Goal: Navigation & Orientation: Find specific page/section

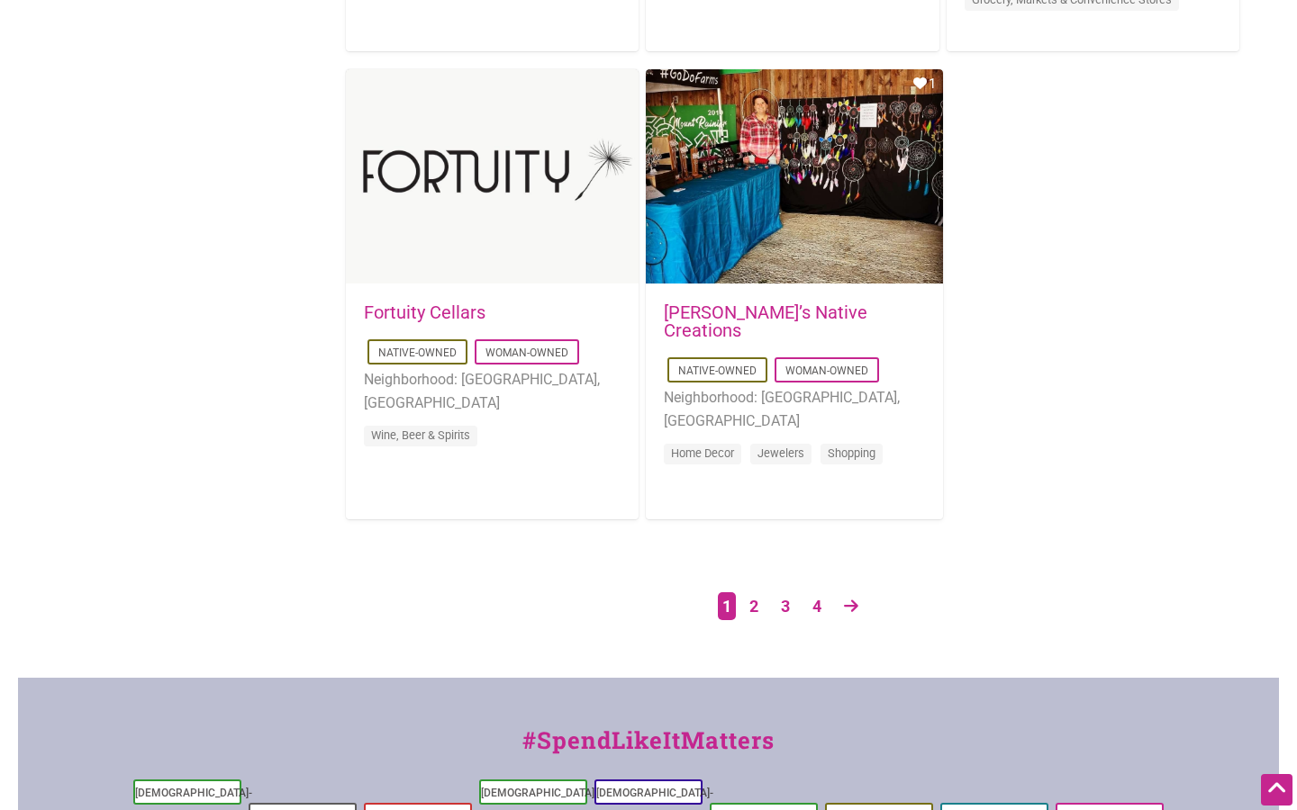
scroll to position [2891, 0]
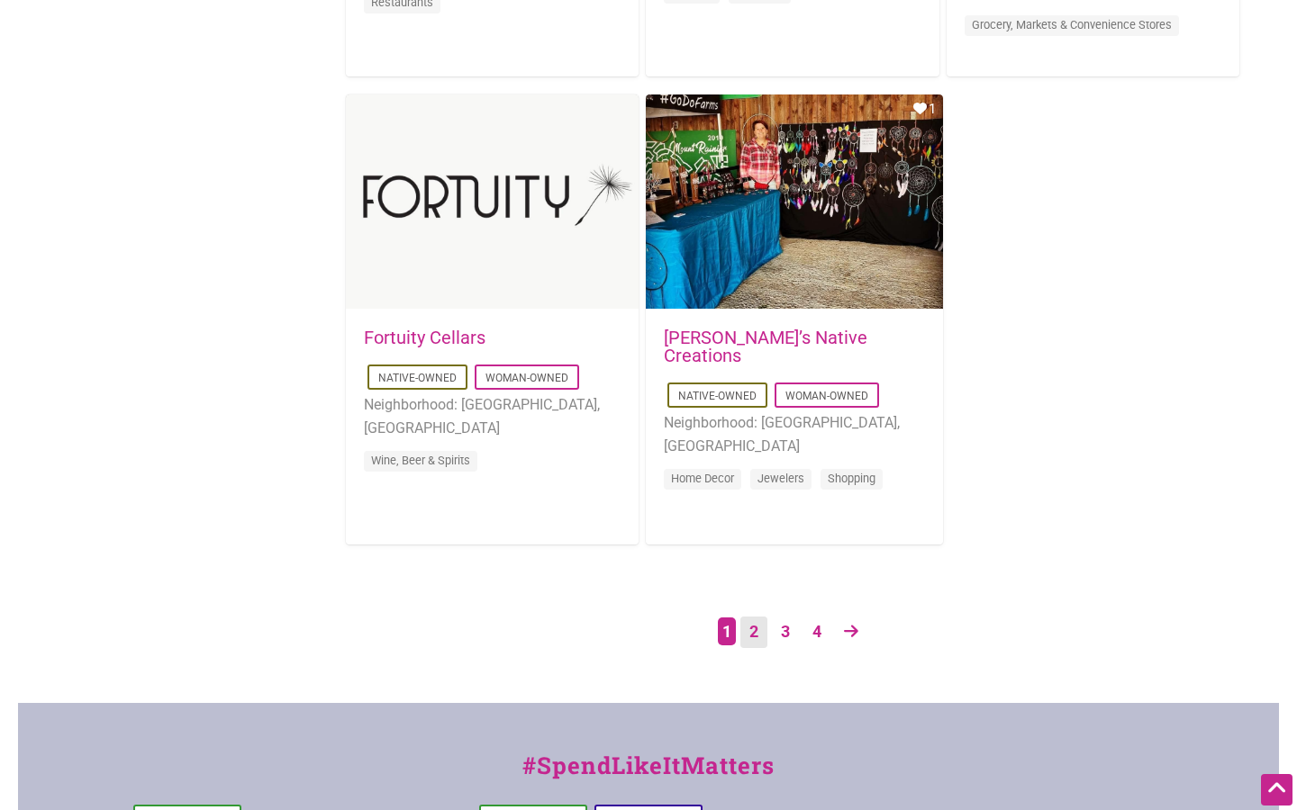
click at [760, 622] on link "2" at bounding box center [753, 633] width 27 height 32
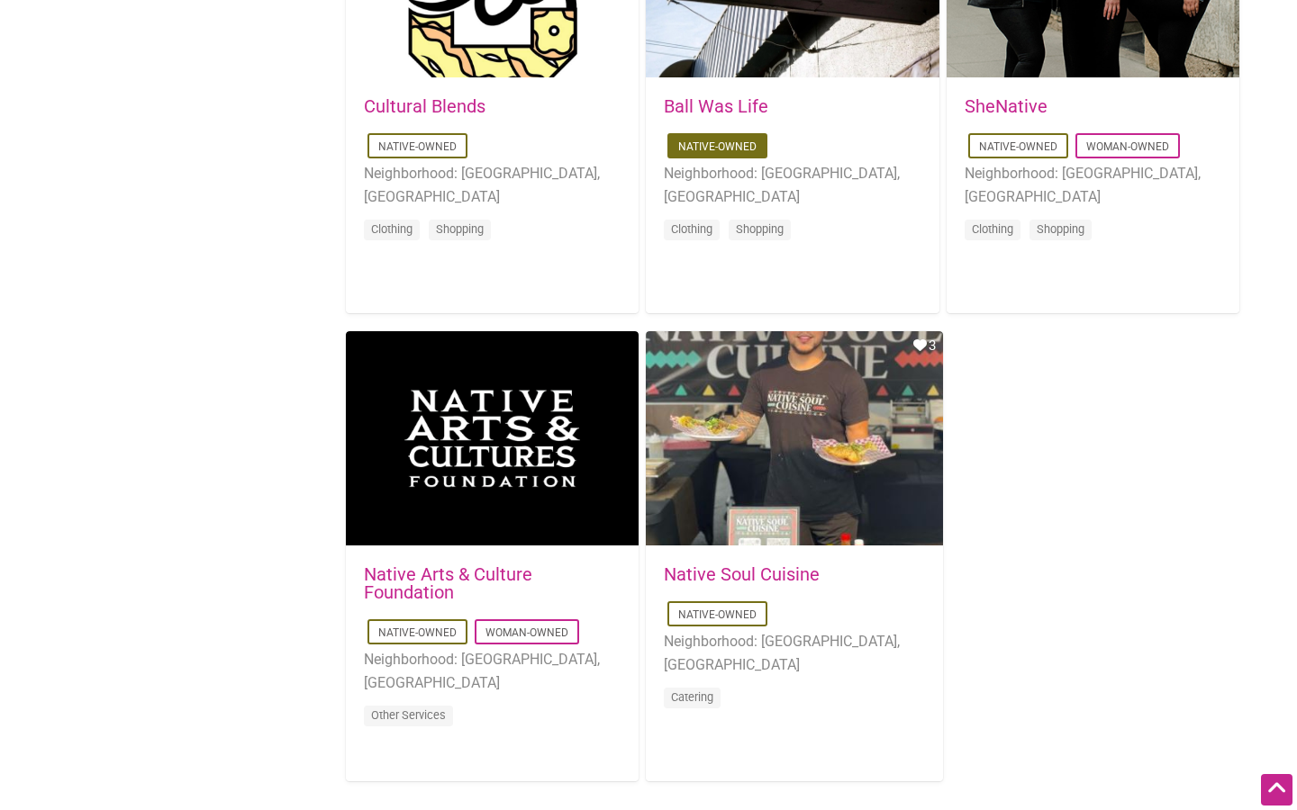
scroll to position [2757, 0]
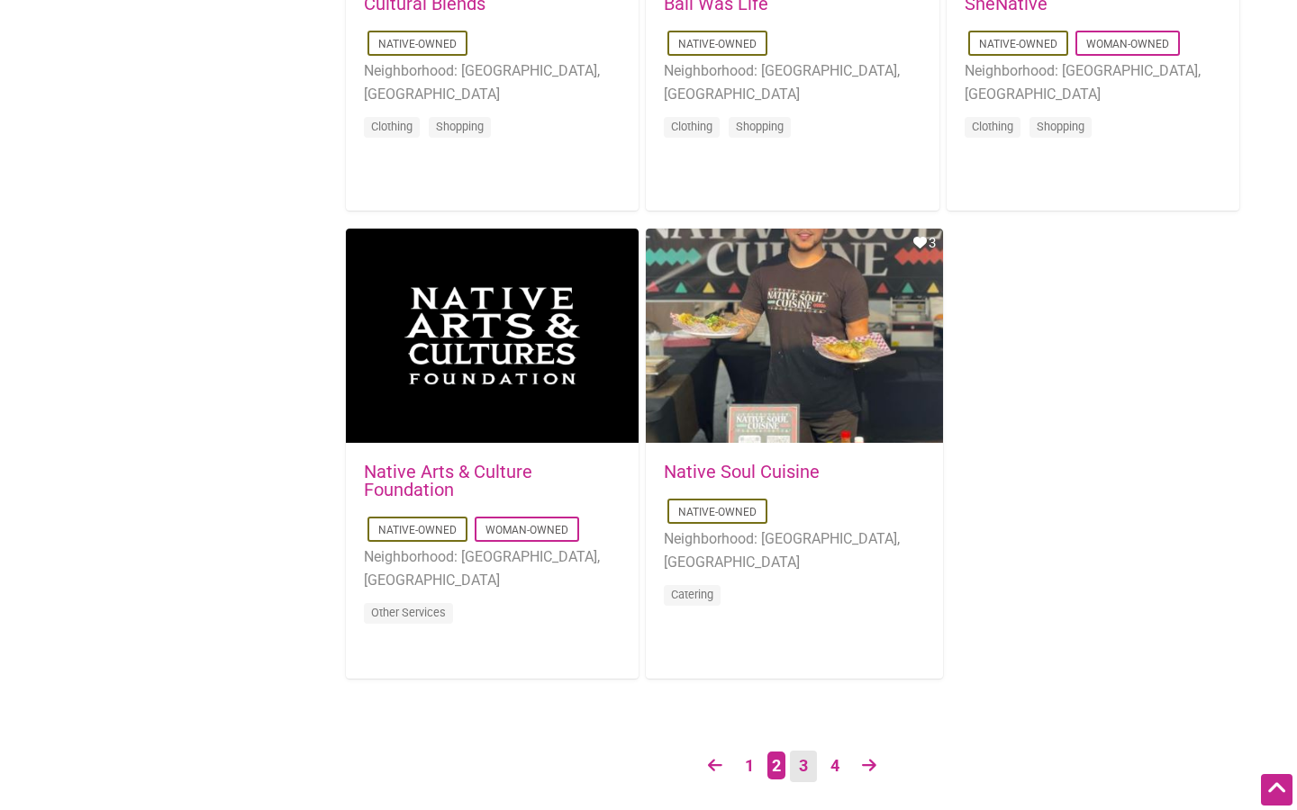
click at [799, 774] on link "3" at bounding box center [803, 767] width 27 height 32
